Goal: Information Seeking & Learning: Find contact information

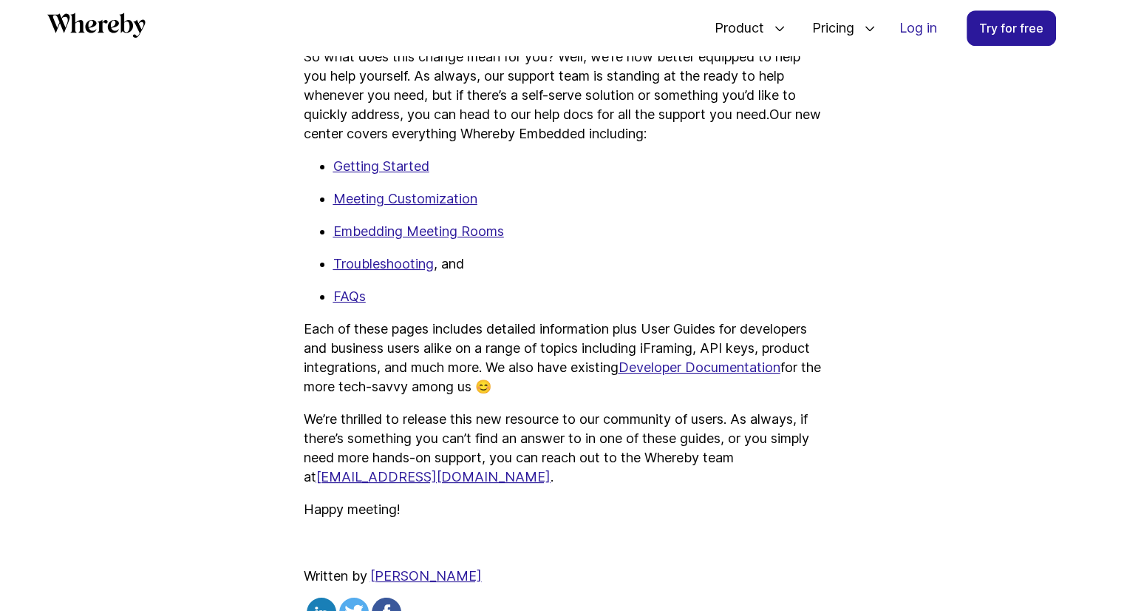
scroll to position [920, 0]
drag, startPoint x: 526, startPoint y: 452, endPoint x: 627, endPoint y: 452, distance: 101.3
click at [627, 452] on p "We’re thrilled to release this new resource to our community of users. As alway…" at bounding box center [562, 448] width 517 height 77
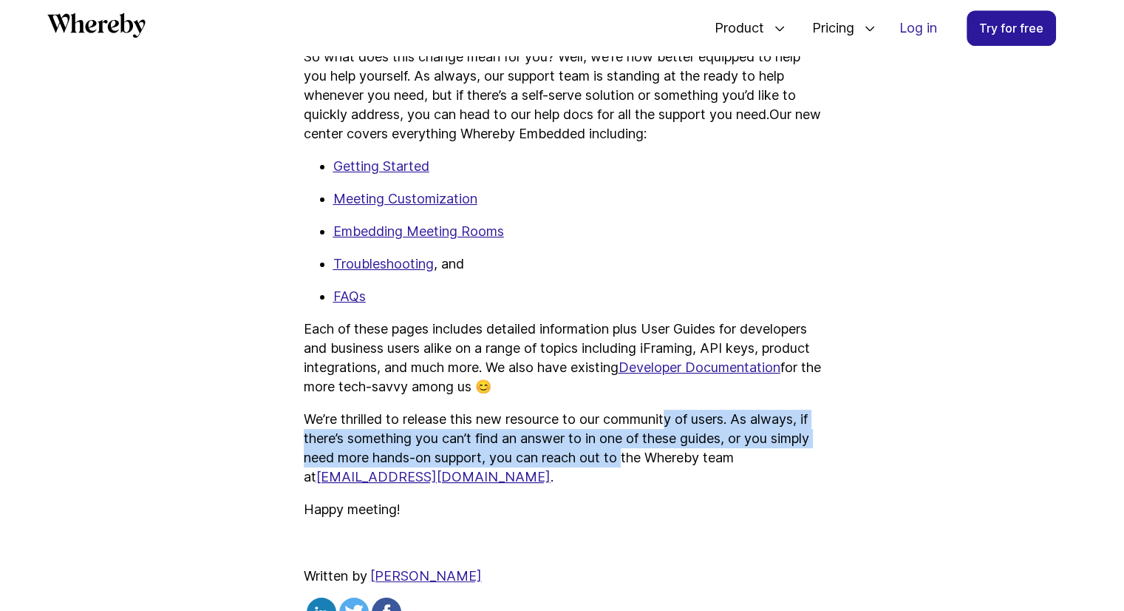
drag, startPoint x: 674, startPoint y: 427, endPoint x: 671, endPoint y: 460, distance: 33.4
click at [671, 460] on p "We’re thrilled to release this new resource to our community of users. As alway…" at bounding box center [562, 448] width 517 height 77
drag, startPoint x: 671, startPoint y: 460, endPoint x: 624, endPoint y: 417, distance: 63.8
click at [624, 417] on p "We’re thrilled to release this new resource to our community of users. As alway…" at bounding box center [562, 448] width 517 height 77
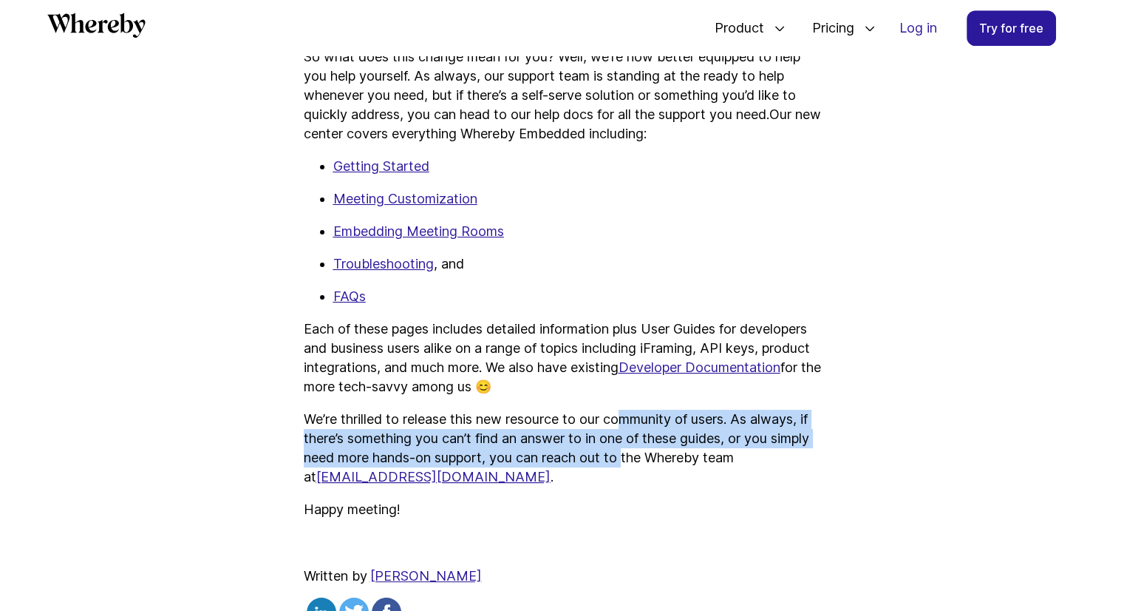
click at [624, 417] on p "We’re thrilled to release this new resource to our community of users. As alway…" at bounding box center [562, 448] width 517 height 77
drag, startPoint x: 624, startPoint y: 417, endPoint x: 656, endPoint y: 456, distance: 50.9
click at [656, 456] on p "We’re thrilled to release this new resource to our community of users. As alway…" at bounding box center [562, 448] width 517 height 77
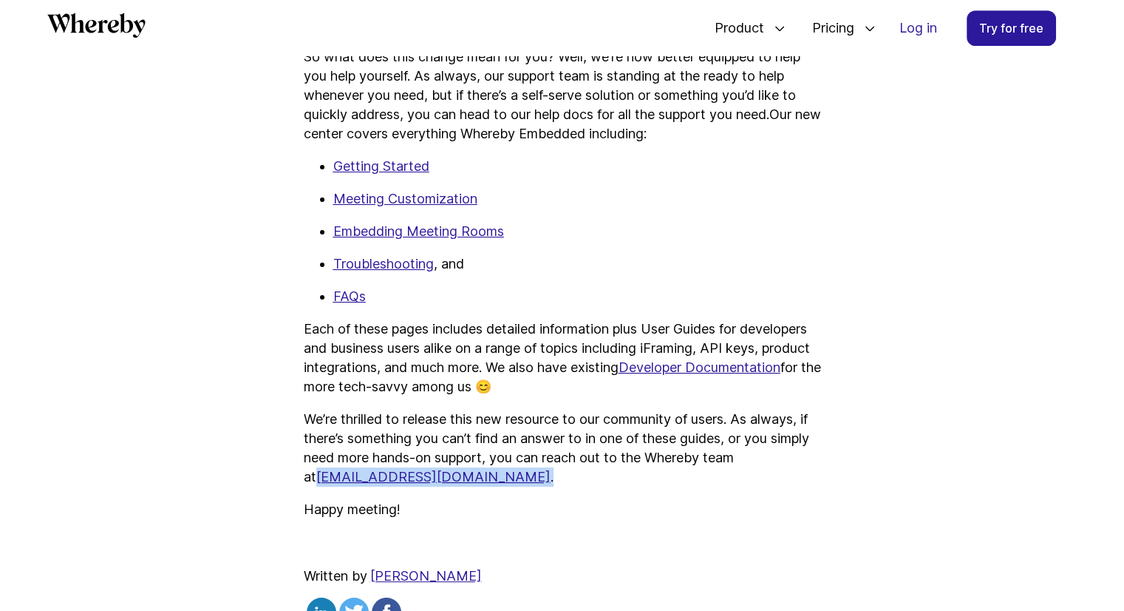
drag, startPoint x: 452, startPoint y: 474, endPoint x: 297, endPoint y: 474, distance: 154.5
click at [297, 474] on article "Introducing Our All New Whereby Embedded Help Center We launched a brand new he…" at bounding box center [562, 15] width 887 height 1375
copy p "[EMAIL_ADDRESS][DOMAIN_NAME] ."
click at [648, 444] on p "We’re thrilled to release this new resource to our community of users. As alway…" at bounding box center [562, 448] width 517 height 77
